Goal: Task Accomplishment & Management: Manage account settings

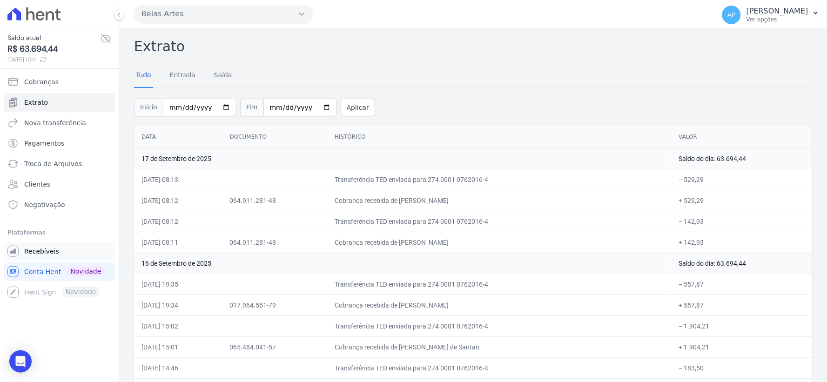
scroll to position [267, 0]
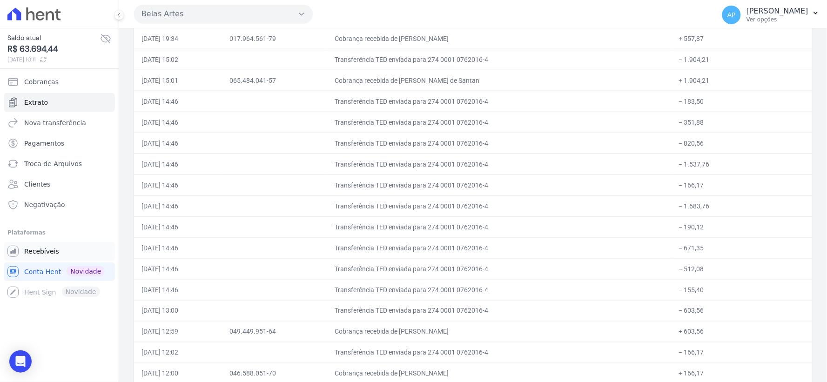
click at [34, 254] on span "Recebíveis" at bounding box center [41, 251] width 35 height 9
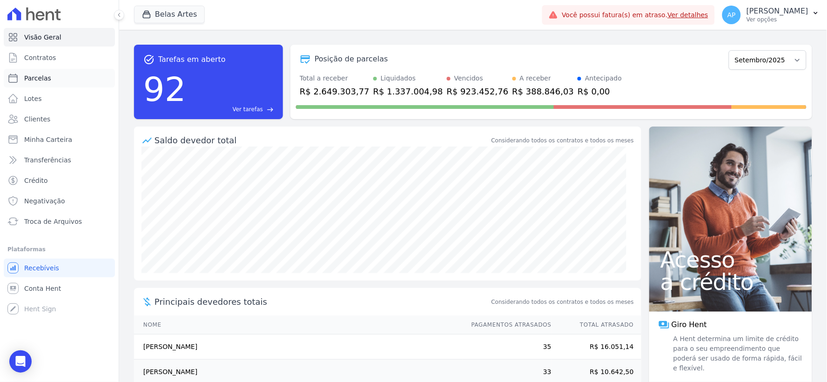
click at [59, 80] on link "Parcelas" at bounding box center [59, 78] width 111 height 19
select select
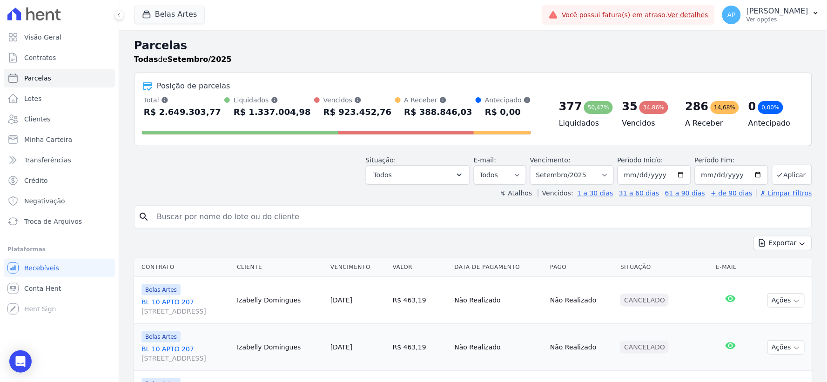
click at [263, 218] on input "search" at bounding box center [479, 217] width 657 height 19
paste input "Irlandes [PERSON_NAME]"
type input "Irlandes [PERSON_NAME]"
select select
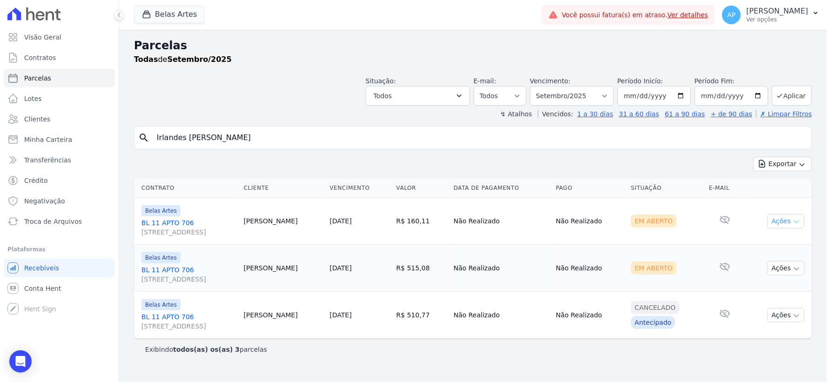
click at [783, 220] on button "Ações" at bounding box center [786, 221] width 37 height 14
click at [770, 240] on link "Ver boleto" at bounding box center [782, 242] width 89 height 17
click at [697, 298] on td "Cancelado Antecipado" at bounding box center [666, 315] width 78 height 47
click at [777, 274] on button "Ações" at bounding box center [786, 268] width 37 height 14
click at [761, 290] on link "Ver boleto" at bounding box center [782, 289] width 89 height 17
